Goal: Information Seeking & Learning: Learn about a topic

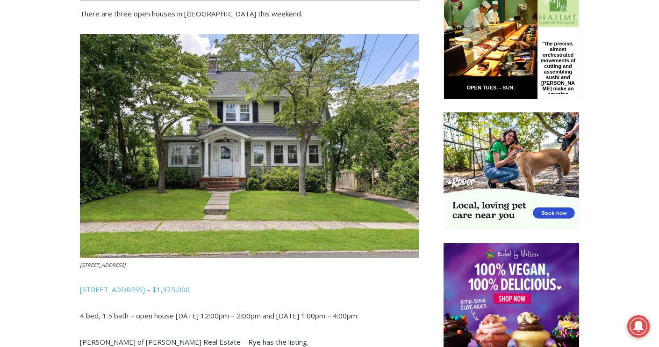
scroll to position [493, 0]
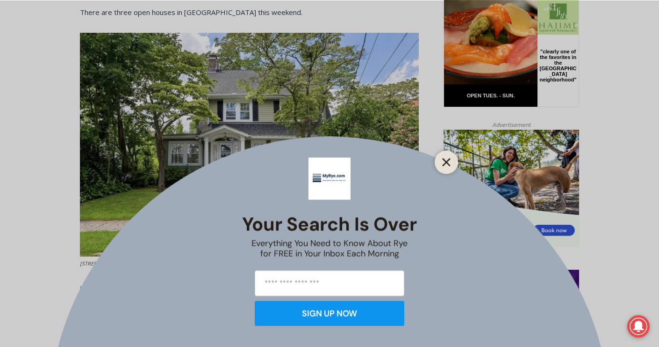
click at [448, 161] on line "Close" at bounding box center [446, 162] width 7 height 7
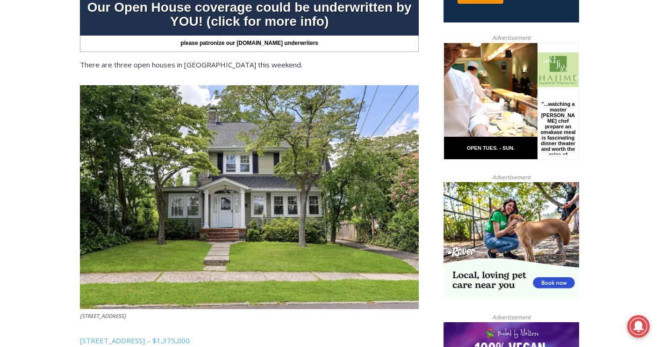
scroll to position [438, 0]
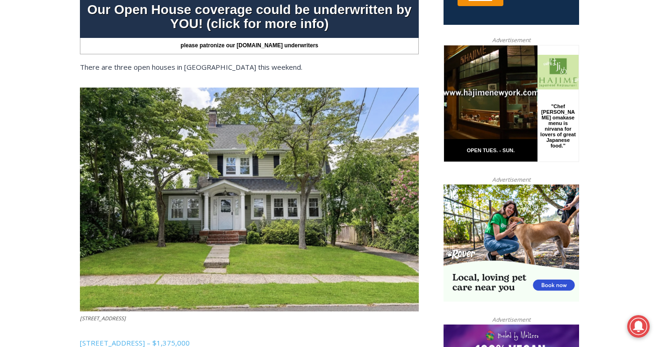
click at [271, 166] on img at bounding box center [249, 199] width 339 height 224
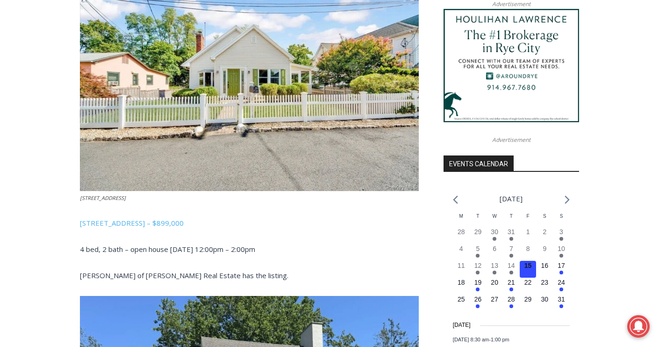
scroll to position [886, 0]
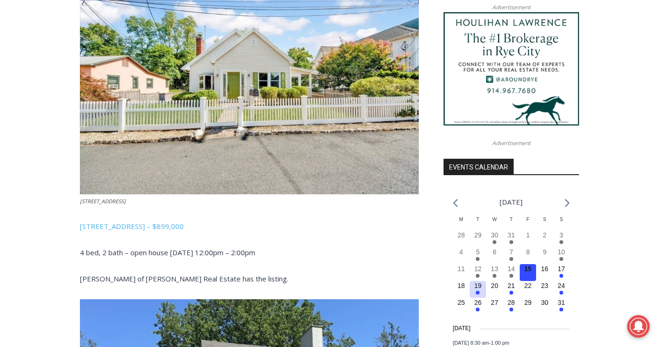
click at [477, 294] on em "Has events" at bounding box center [478, 292] width 4 height 4
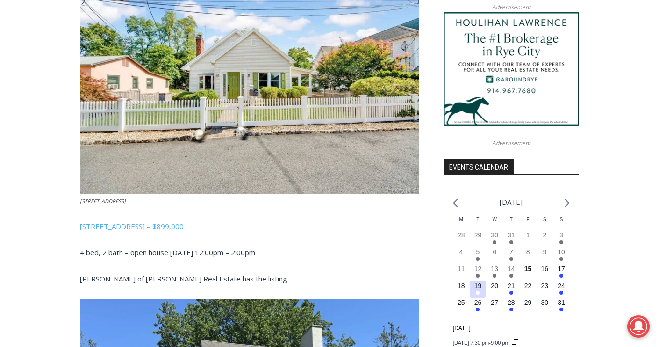
click at [479, 289] on time "19" at bounding box center [478, 285] width 7 height 7
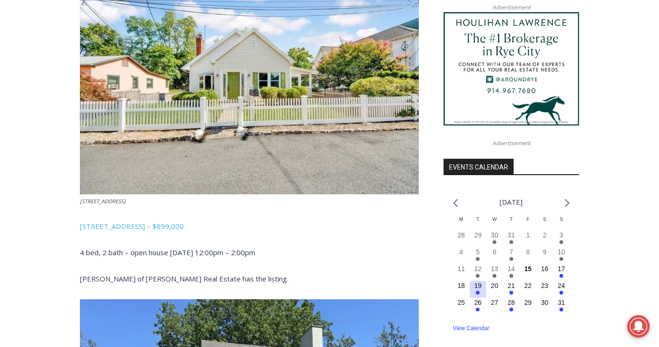
click at [479, 289] on time "19" at bounding box center [478, 285] width 7 height 7
click at [417, 239] on div "Our Open House coverage could be underwritten by YOU! (click for more info) ple…" at bounding box center [249, 112] width 339 height 1129
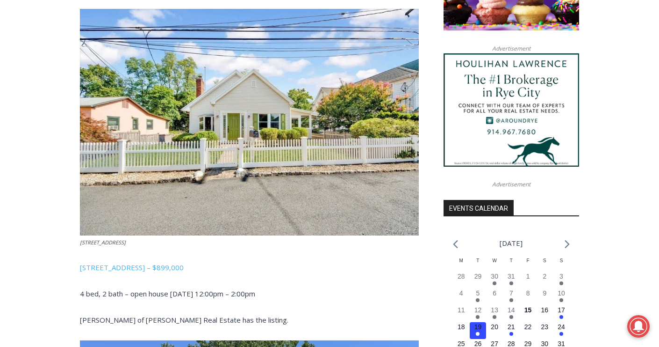
scroll to position [848, 0]
